Goal: Information Seeking & Learning: Learn about a topic

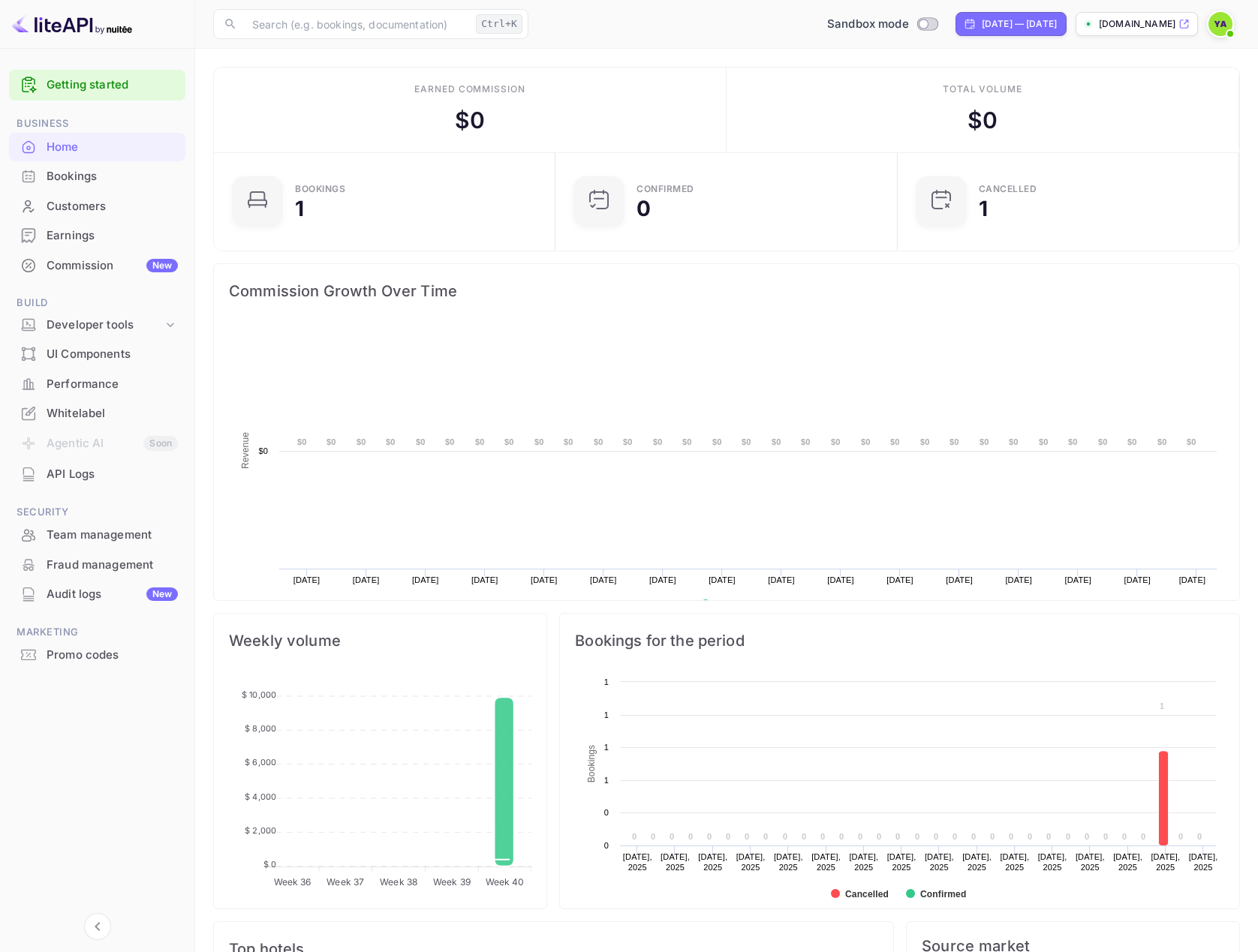
scroll to position [232, 322]
click at [57, 186] on div "Bookings" at bounding box center [97, 177] width 176 height 30
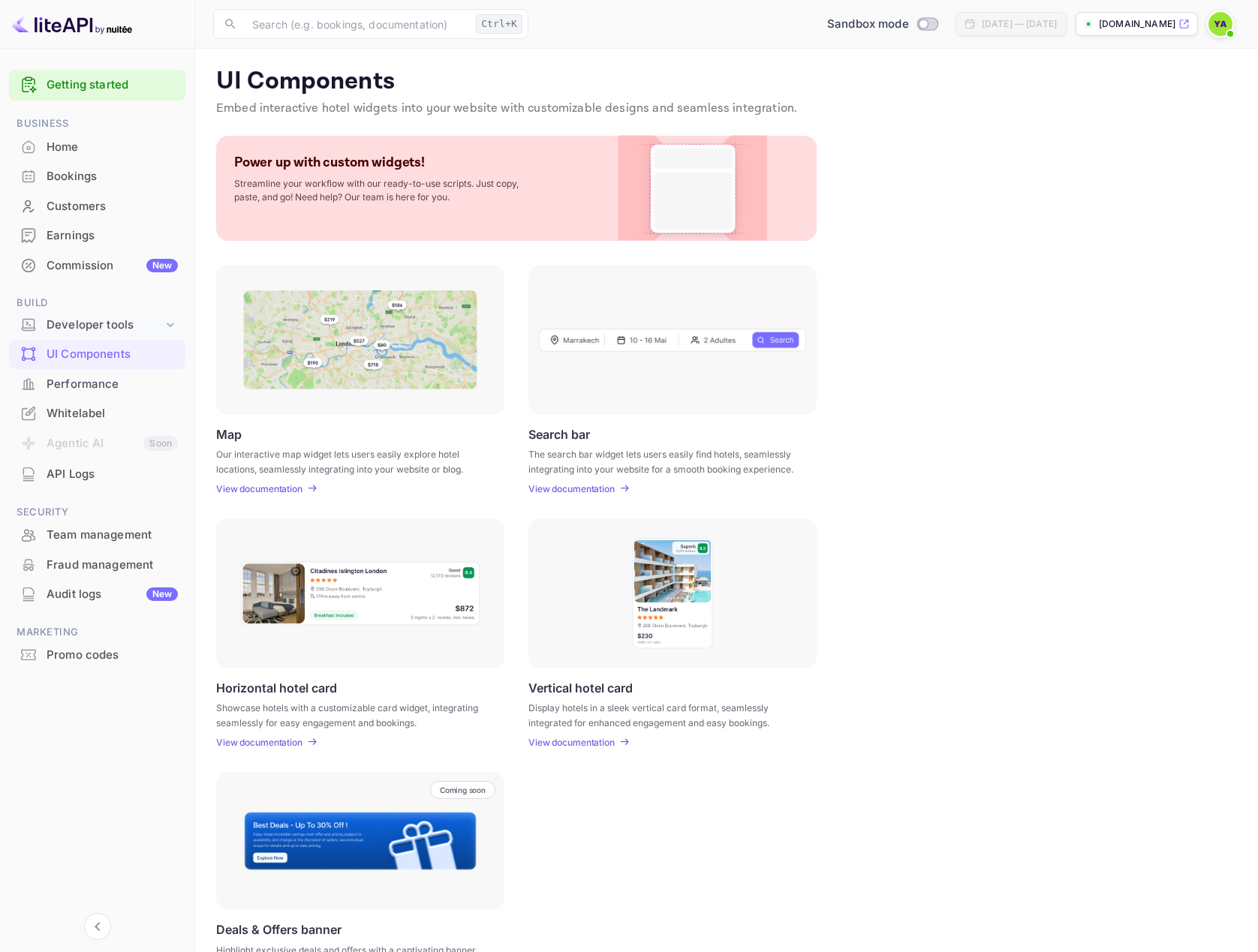
click at [93, 331] on div "Developer tools" at bounding box center [105, 325] width 116 height 17
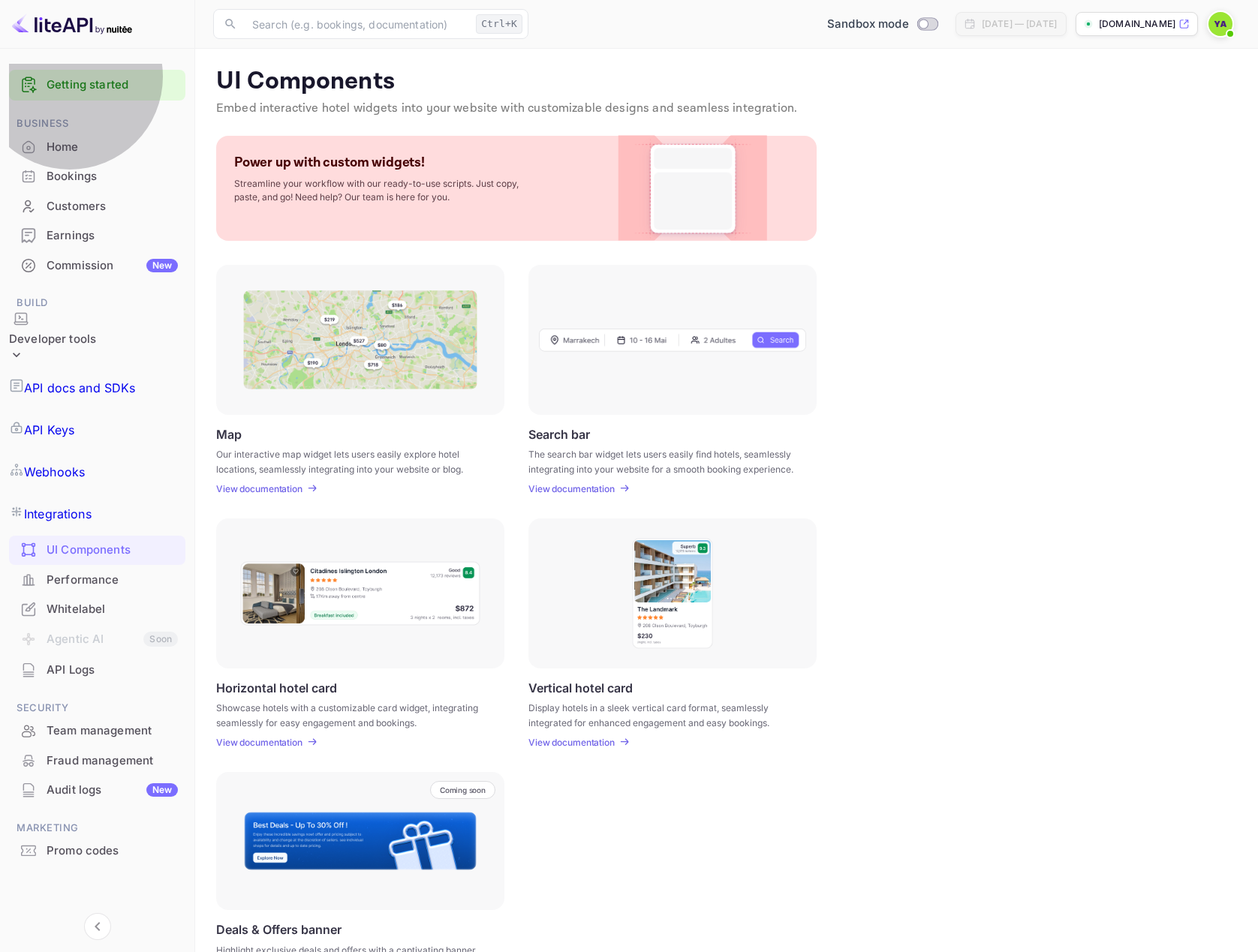
click at [88, 379] on p "API docs and SDKs" at bounding box center [80, 388] width 112 height 18
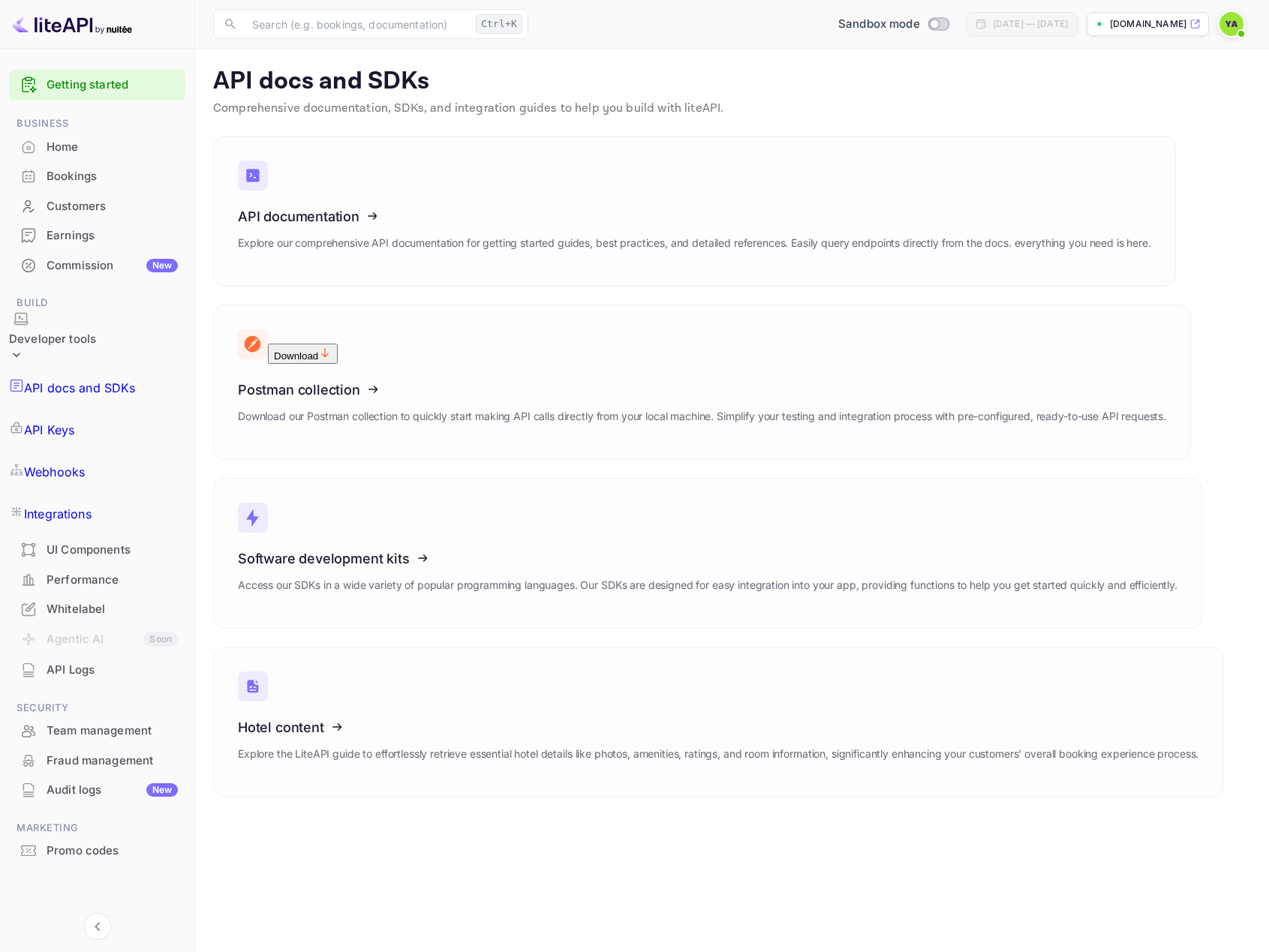
click at [78, 505] on p "Integrations" at bounding box center [58, 514] width 68 height 18
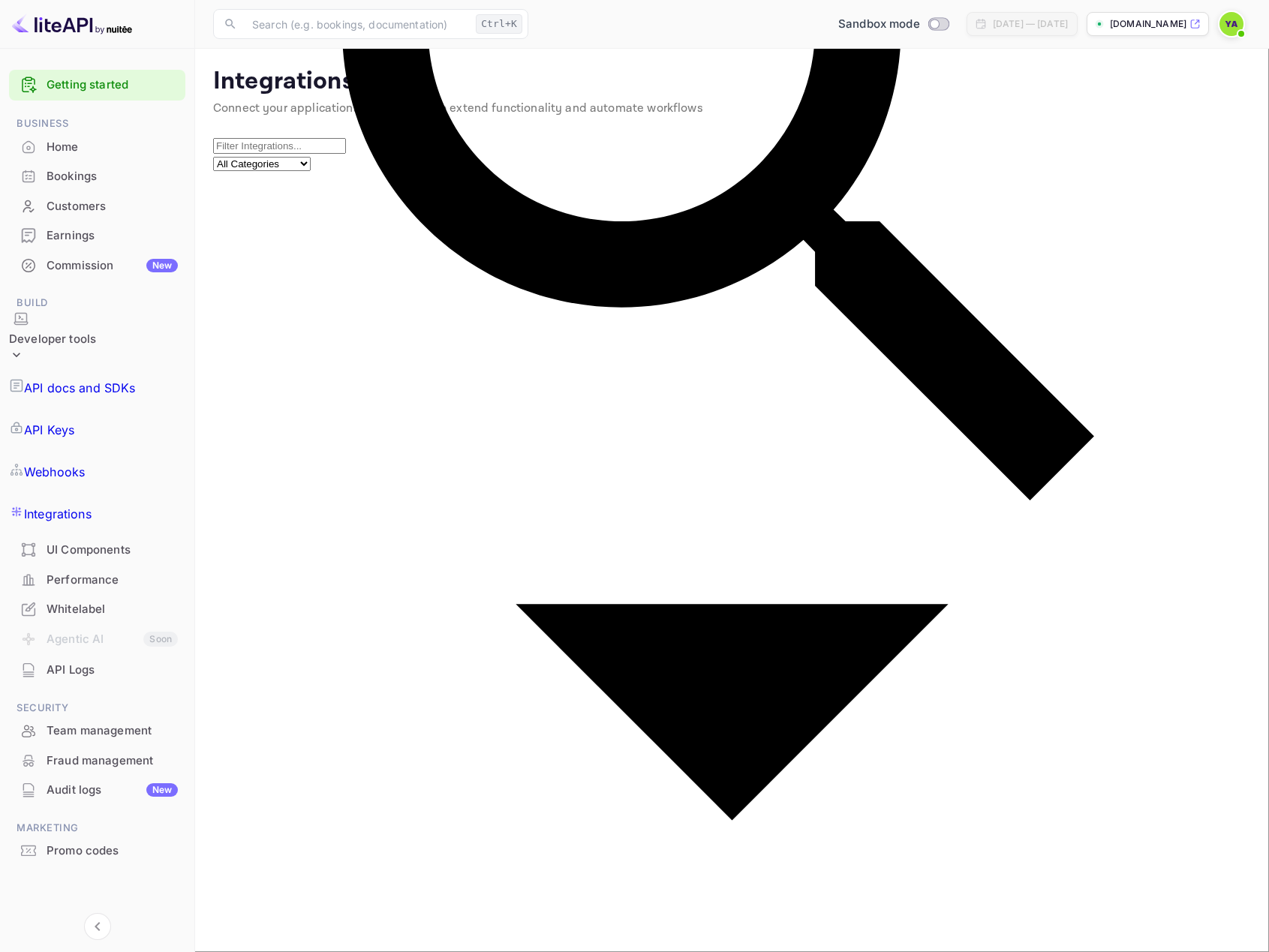
drag, startPoint x: 578, startPoint y: 591, endPoint x: 276, endPoint y: 586, distance: 302.0
